Goal: Find specific page/section: Find specific page/section

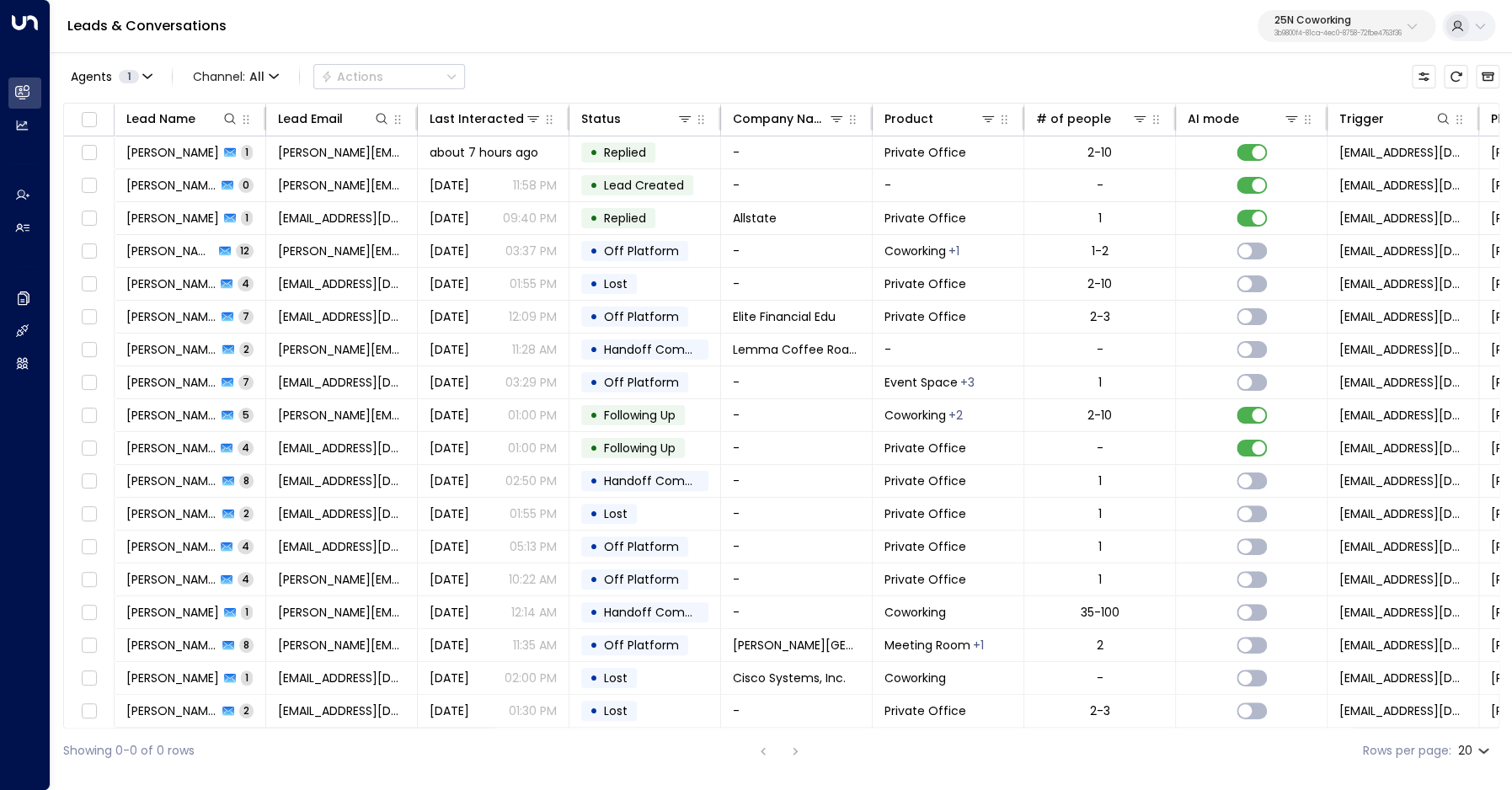
click at [1334, 22] on p "25N Coworking" at bounding box center [1338, 20] width 128 height 10
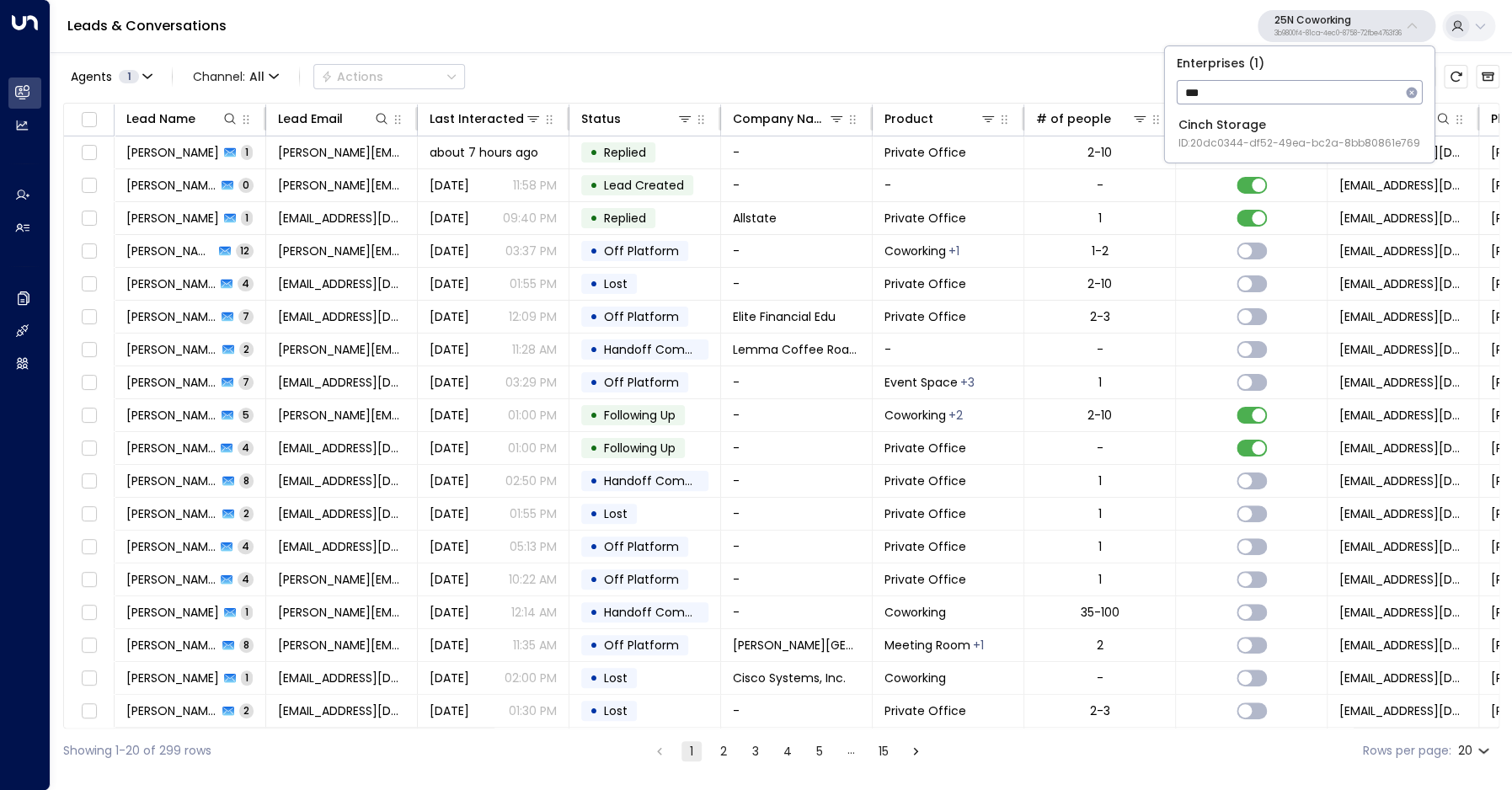
type input "***"
click at [1195, 152] on li "Cinch Storage ID: 20dc0344-df52-49ea-bc2a-8bb80861e769" at bounding box center [1299, 133] width 256 height 45
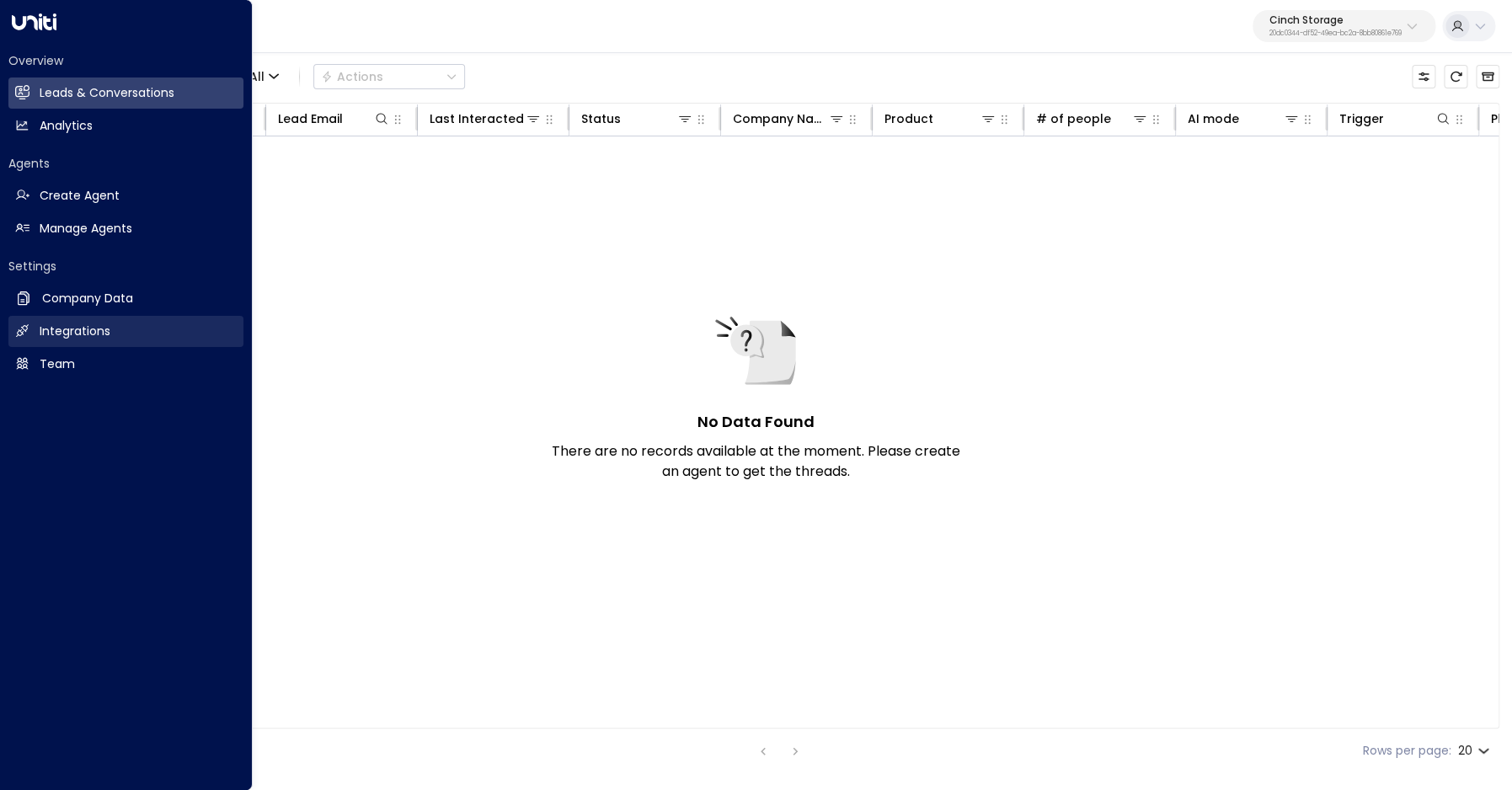
click at [84, 332] on h2 "Integrations" at bounding box center [75, 331] width 71 height 17
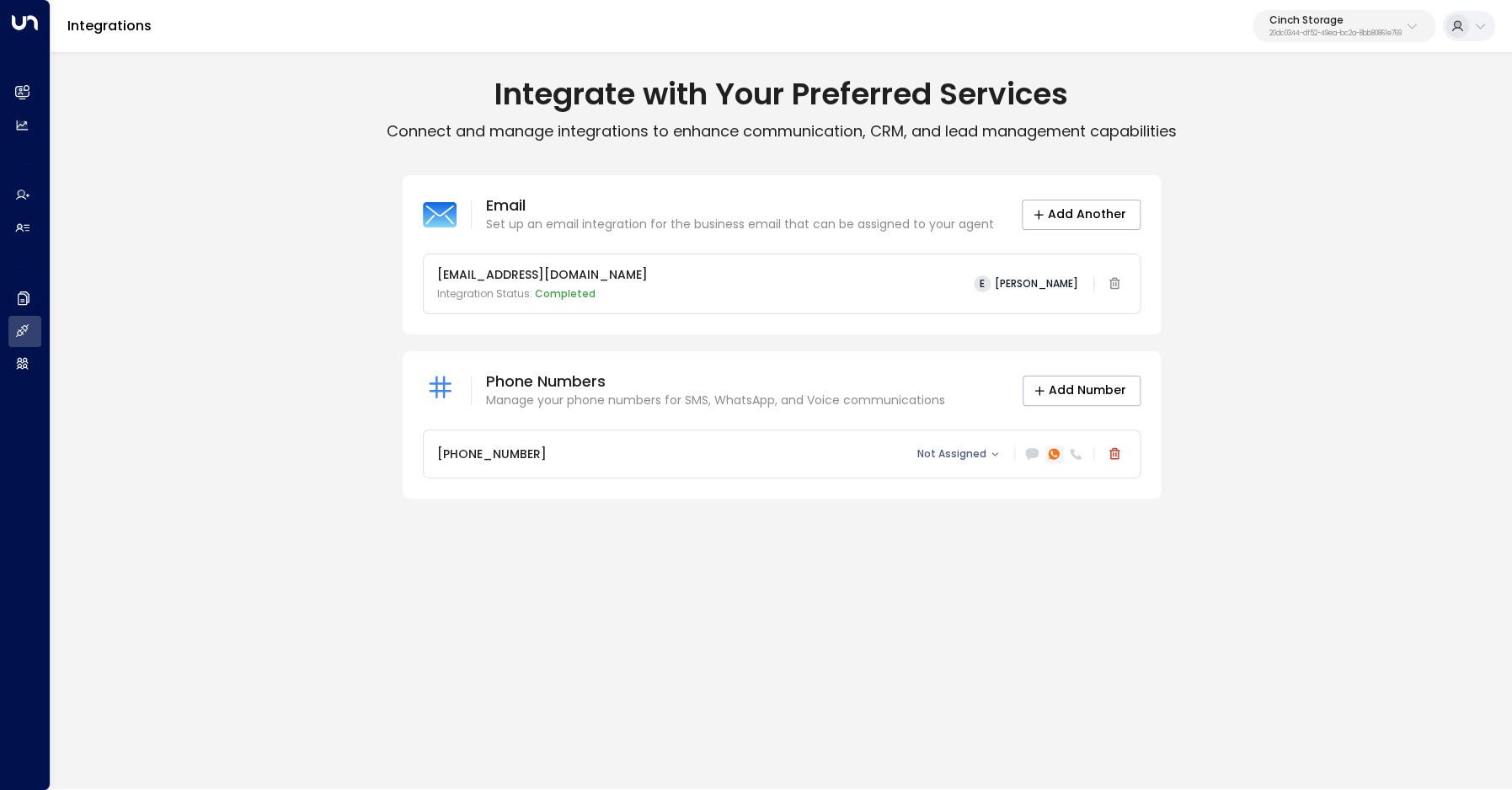
click at [1047, 457] on div at bounding box center [1053, 454] width 17 height 17
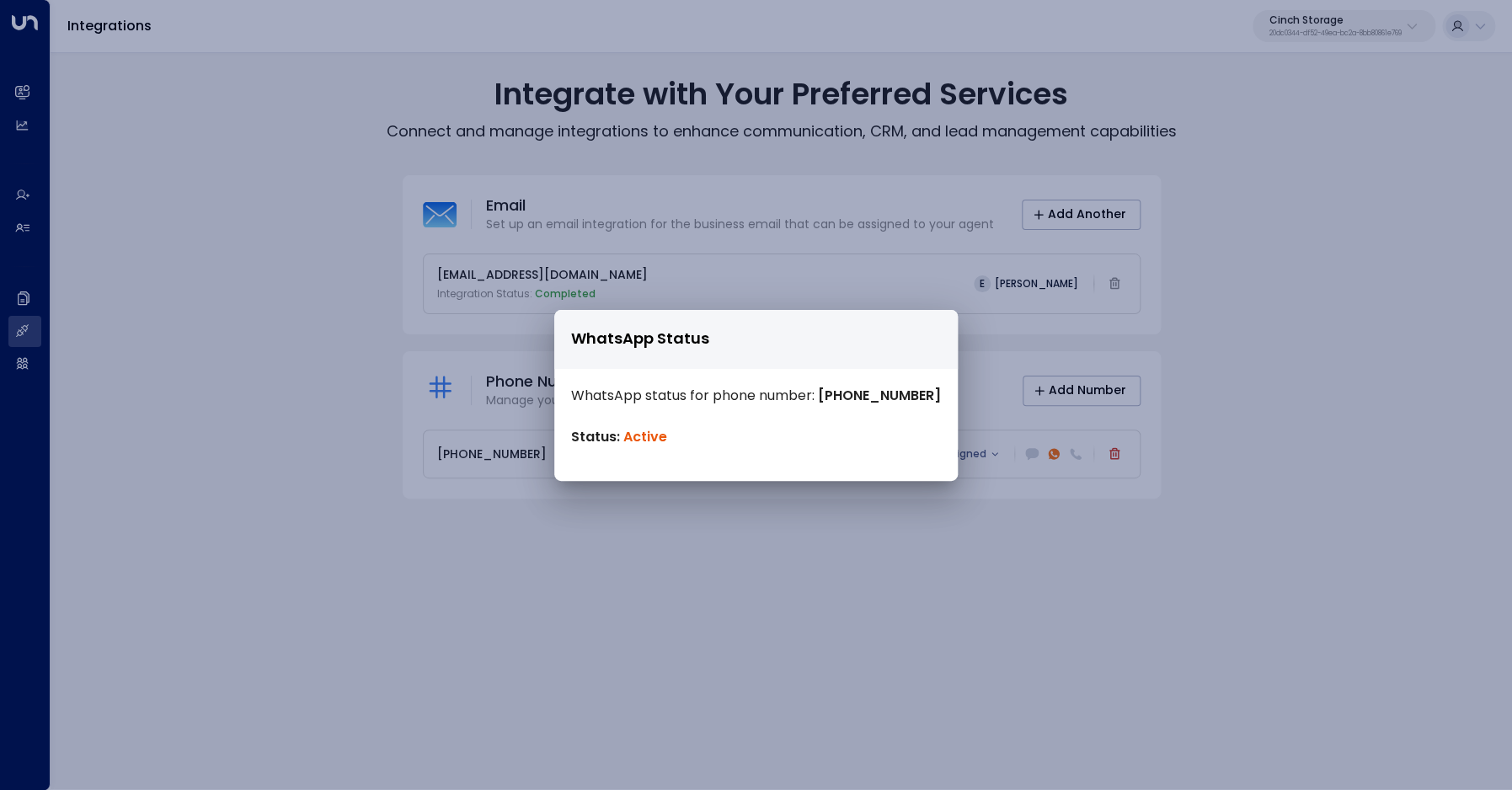
click at [1249, 423] on div "WhatsApp Status WhatsApp status for phone number: [PHONE_NUMBER] Status: Active" at bounding box center [756, 395] width 1512 height 790
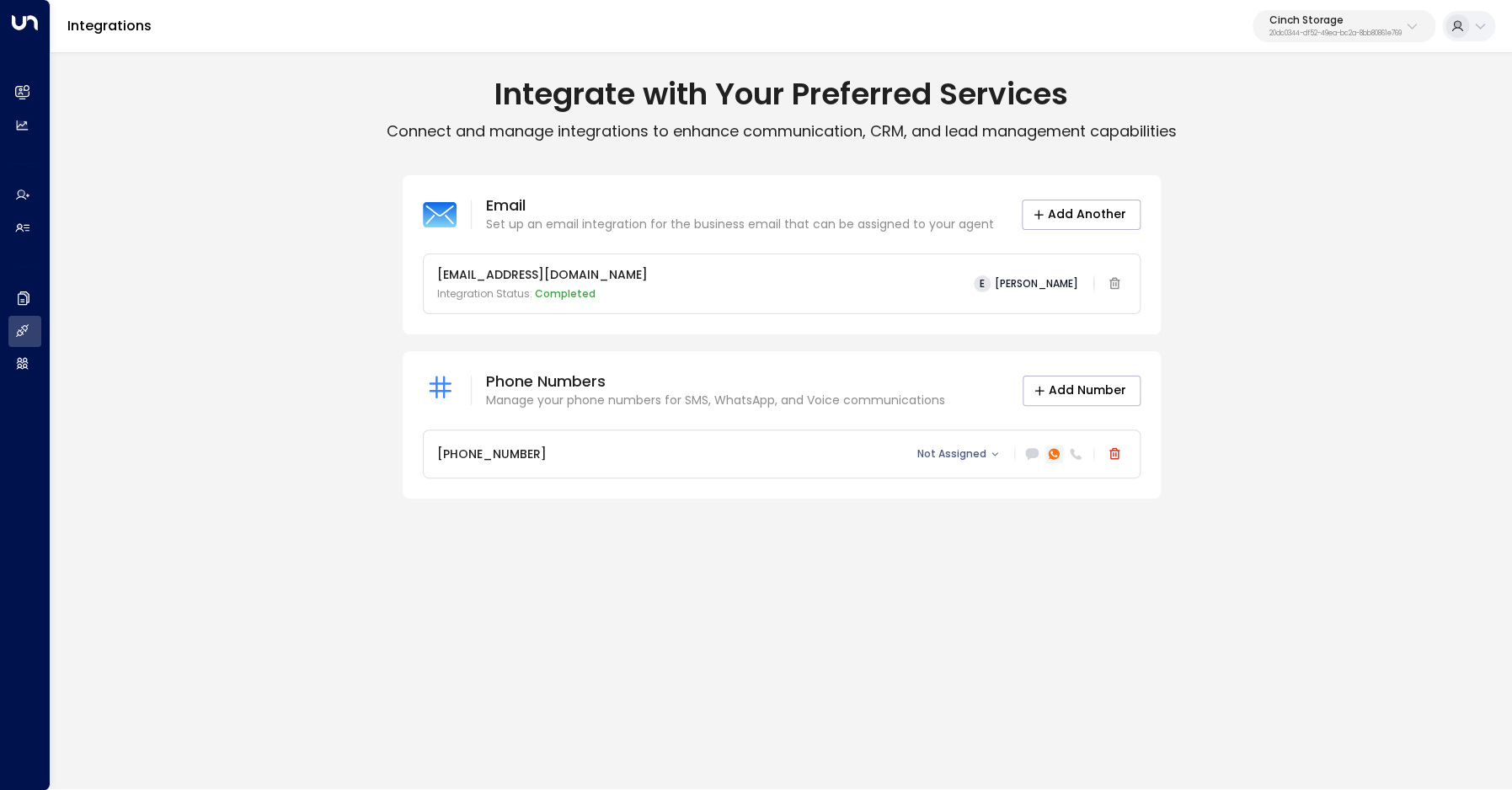
click at [1056, 455] on icon at bounding box center [1053, 454] width 11 height 11
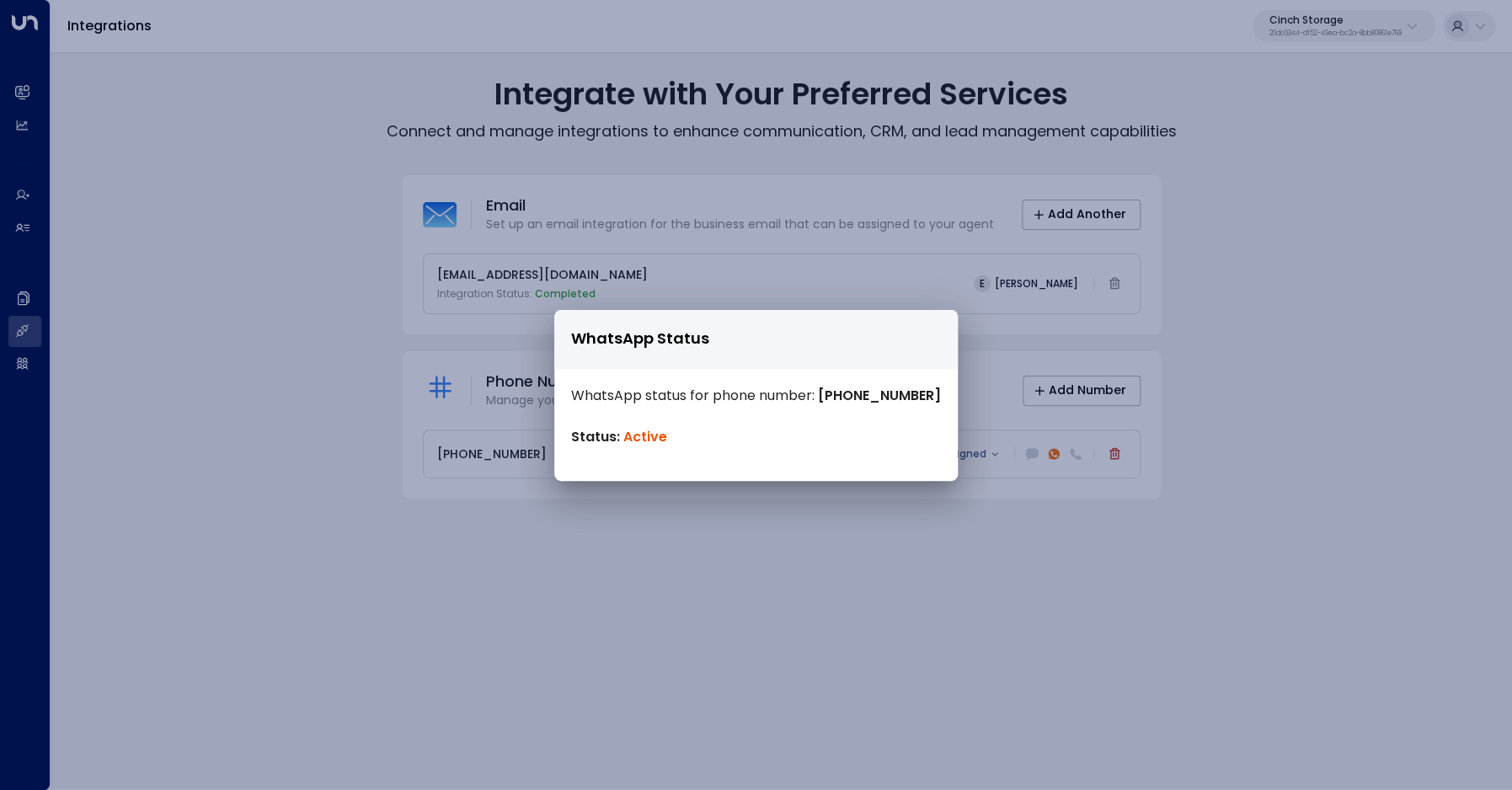
click at [1047, 549] on div "WhatsApp Status WhatsApp status for phone number: [PHONE_NUMBER] Status: Active" at bounding box center [756, 395] width 1512 height 790
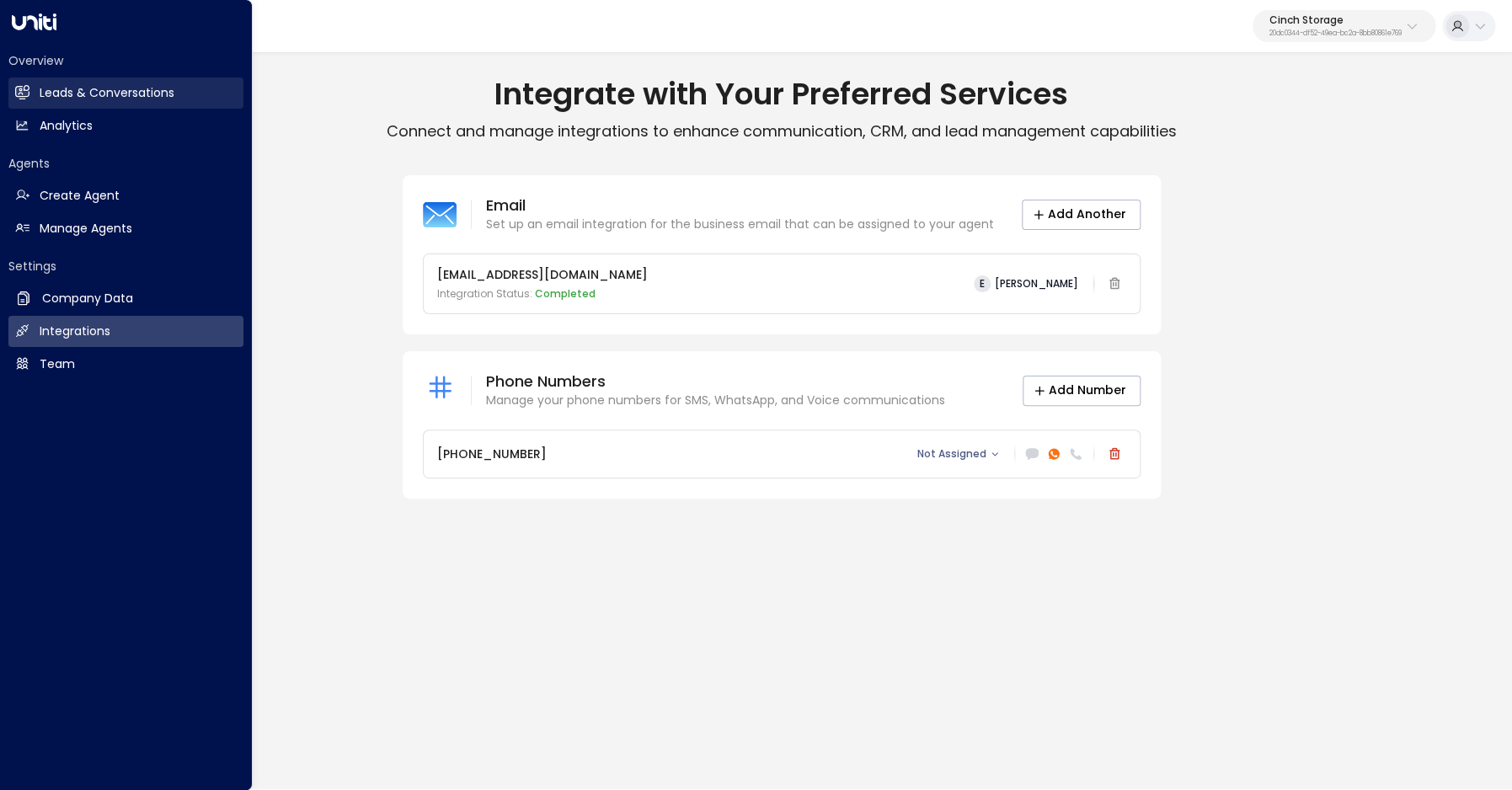
click at [33, 89] on link "Leads & Conversations Leads & Conversations" at bounding box center [126, 93] width 235 height 31
